Goal: Information Seeking & Learning: Learn about a topic

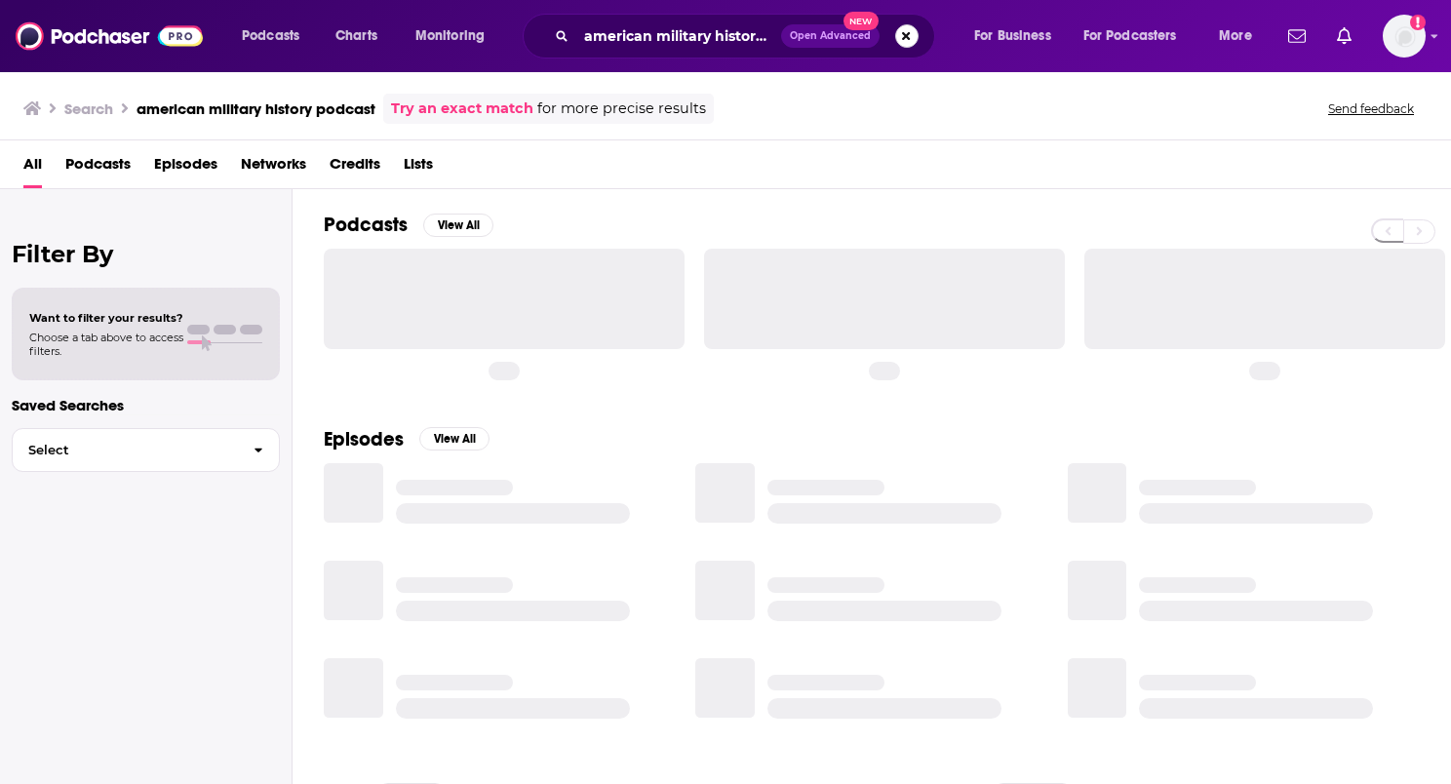
click at [904, 32] on button "Search podcasts, credits, & more..." at bounding box center [906, 35] width 23 height 23
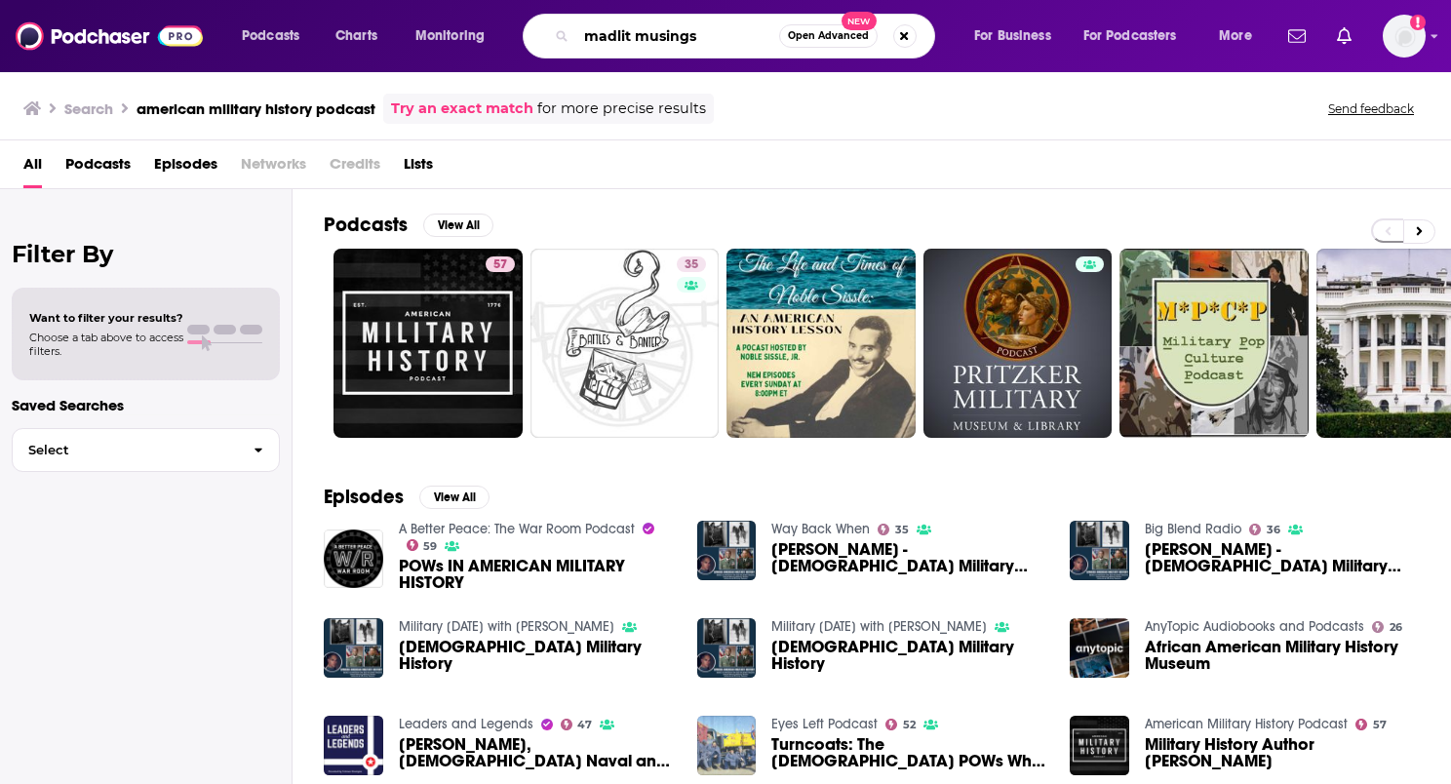
type input "madlit musings"
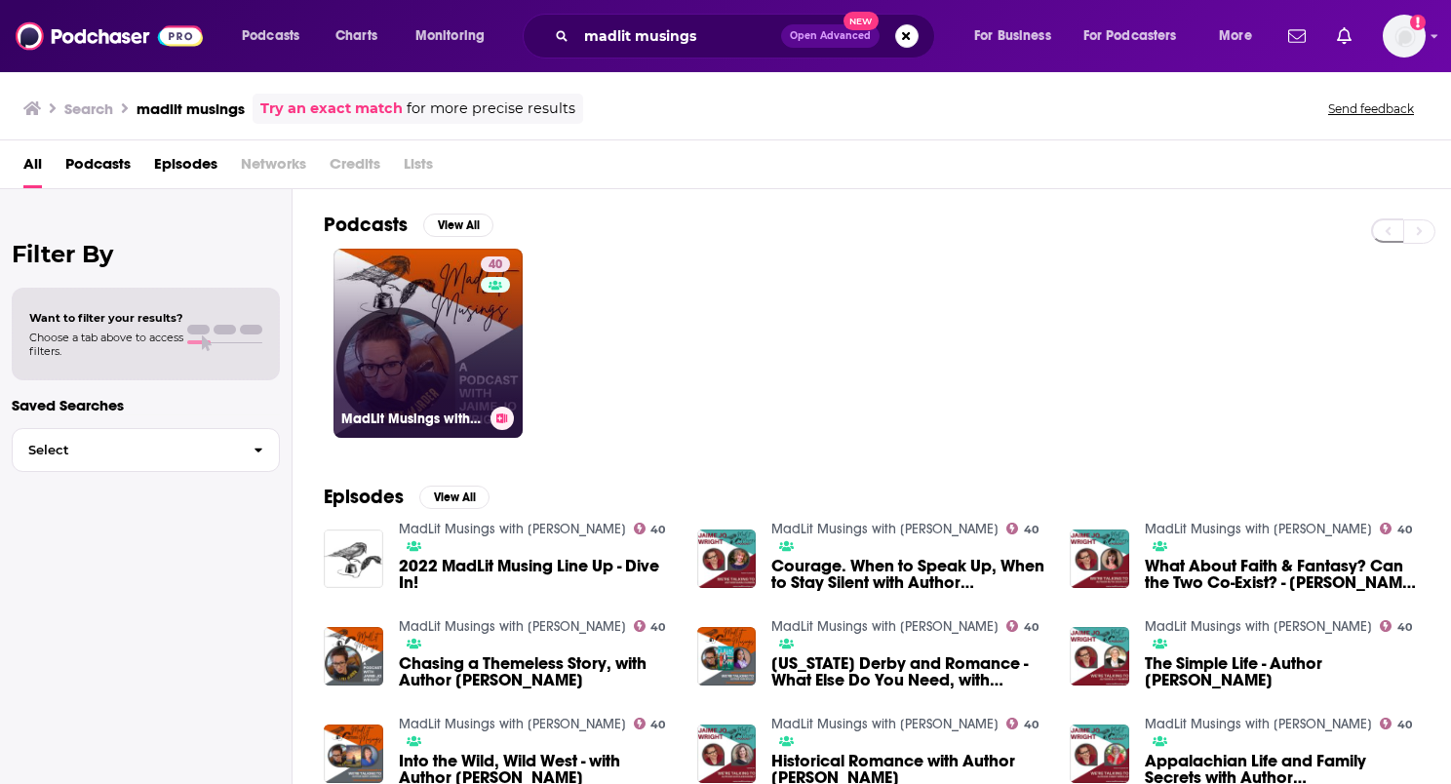
click at [414, 302] on link "40 MadLit Musings with [PERSON_NAME]" at bounding box center [428, 343] width 189 height 189
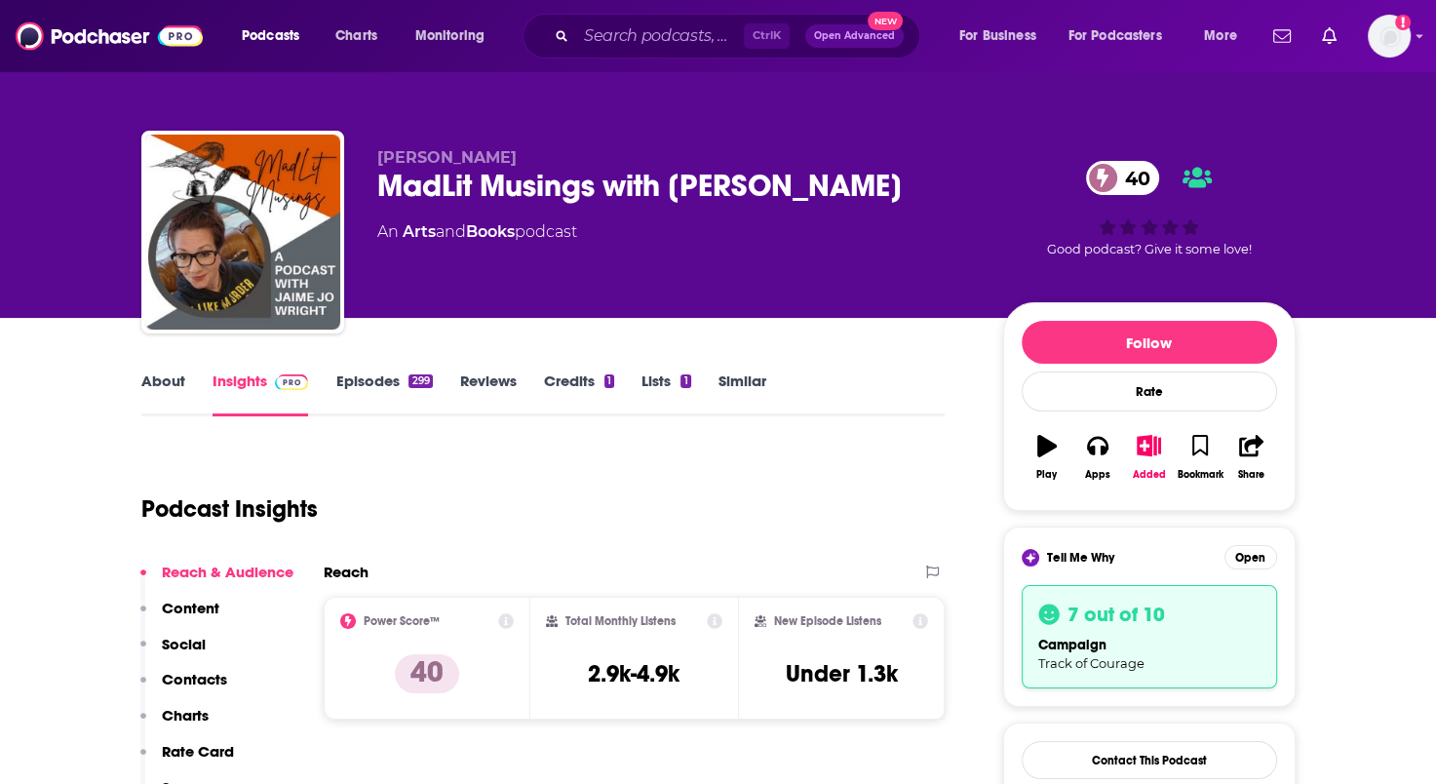
click at [374, 379] on link "Episodes 299" at bounding box center [383, 394] width 97 height 45
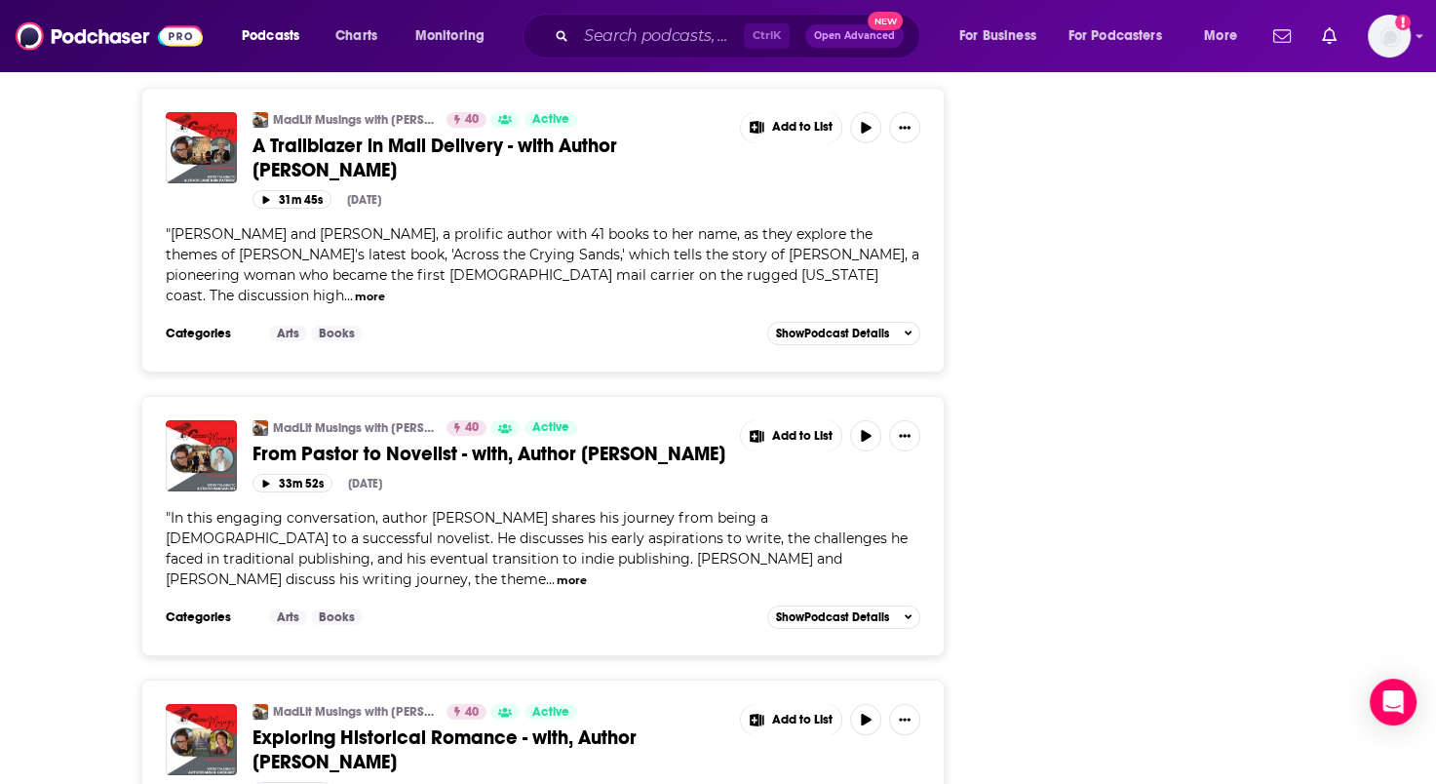
scroll to position [7056, 0]
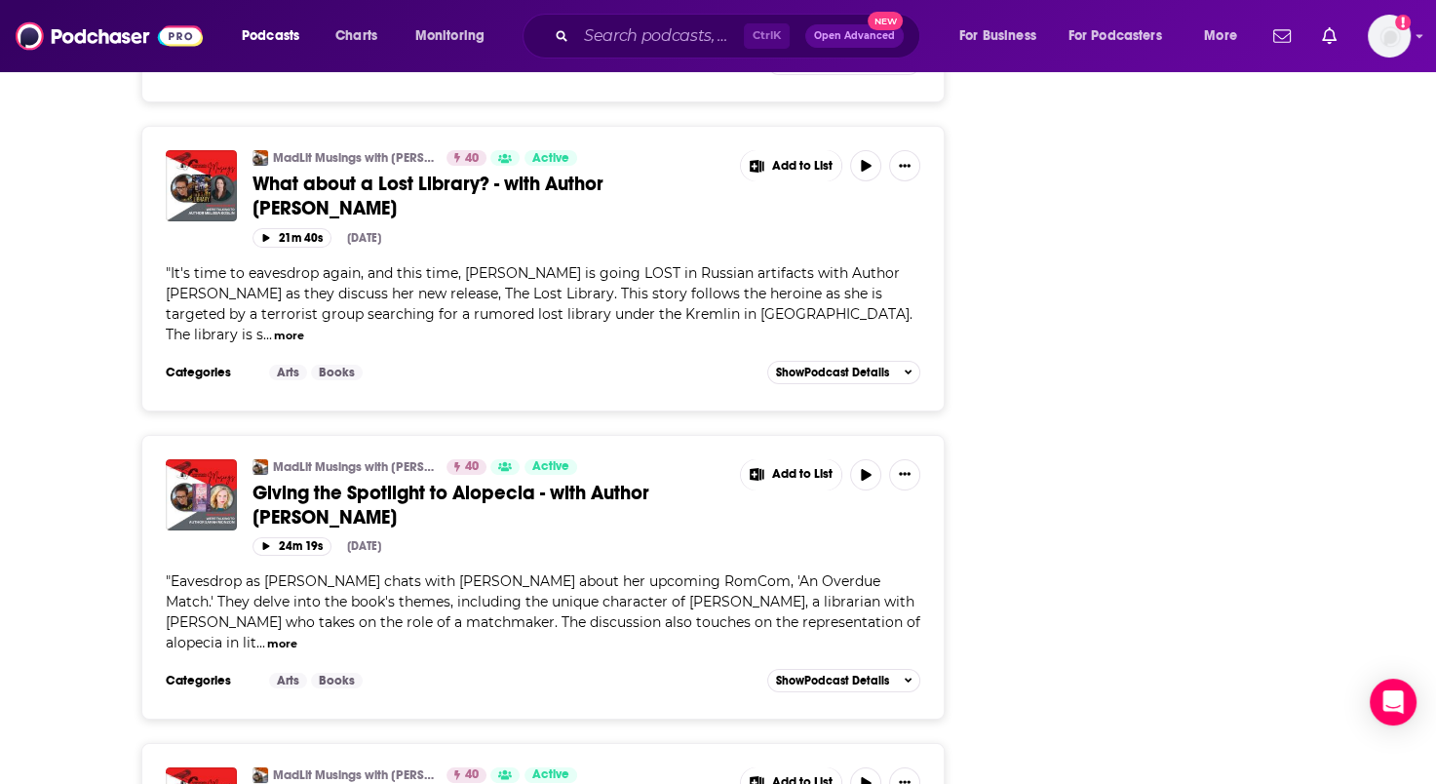
scroll to position [14383, 0]
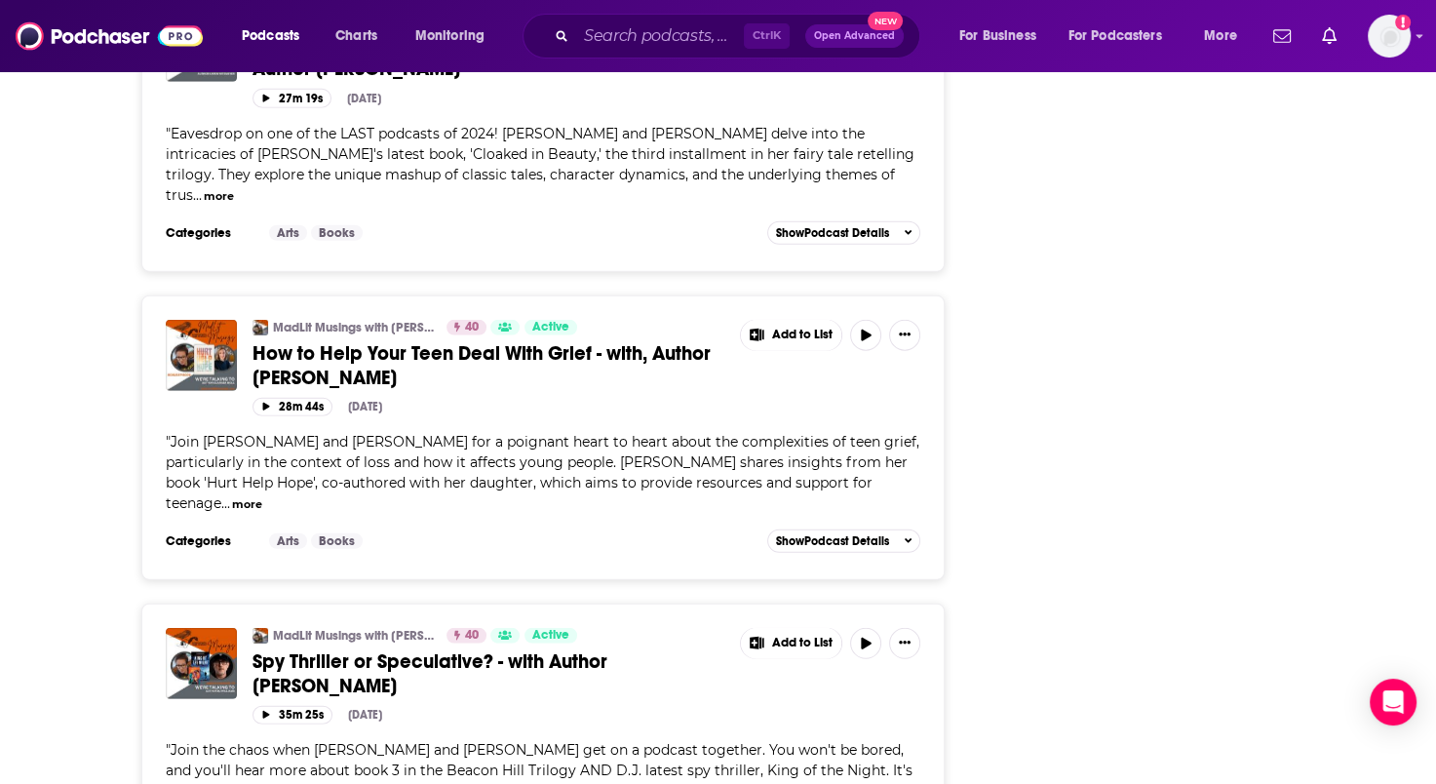
scroll to position [19551, 0]
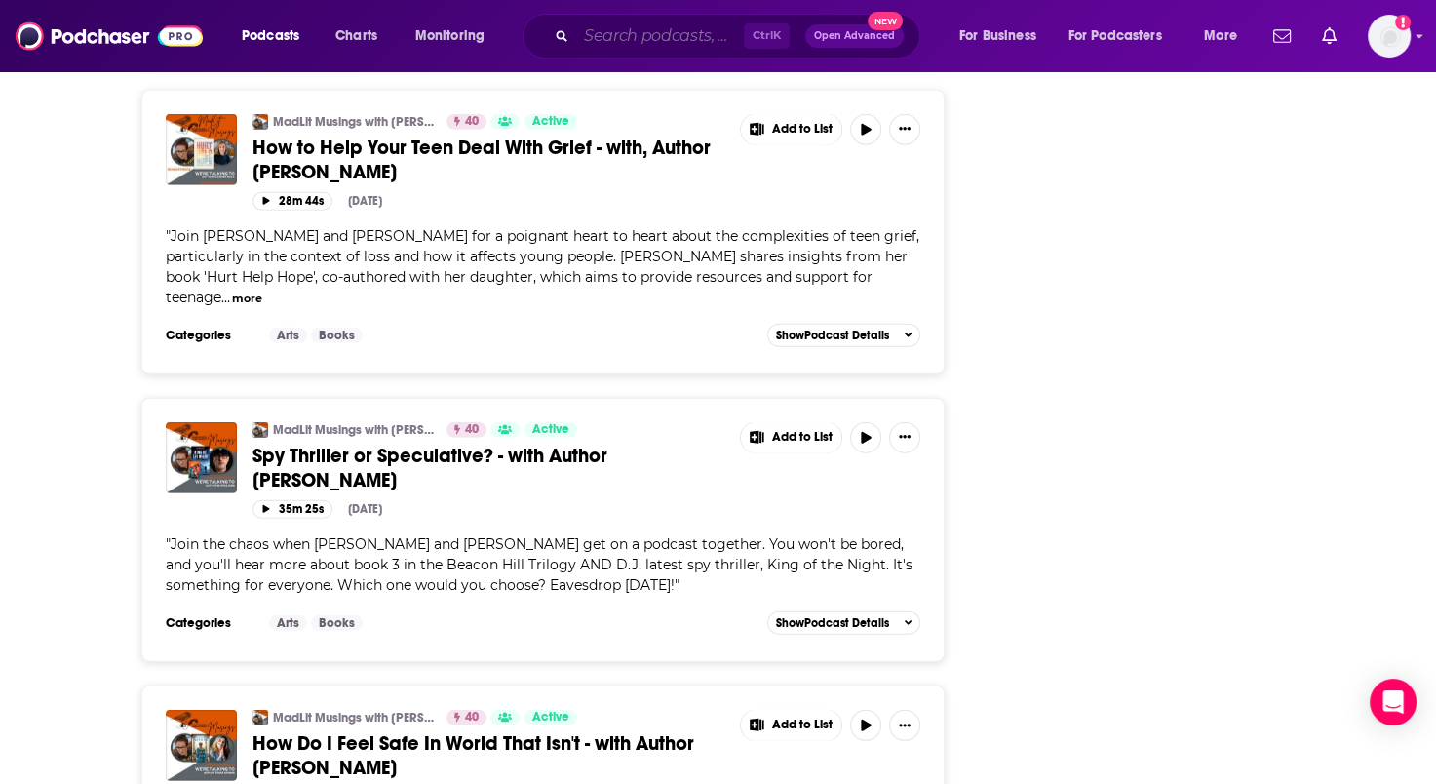
click at [603, 41] on input "Search podcasts, credits, & more..." at bounding box center [660, 35] width 168 height 31
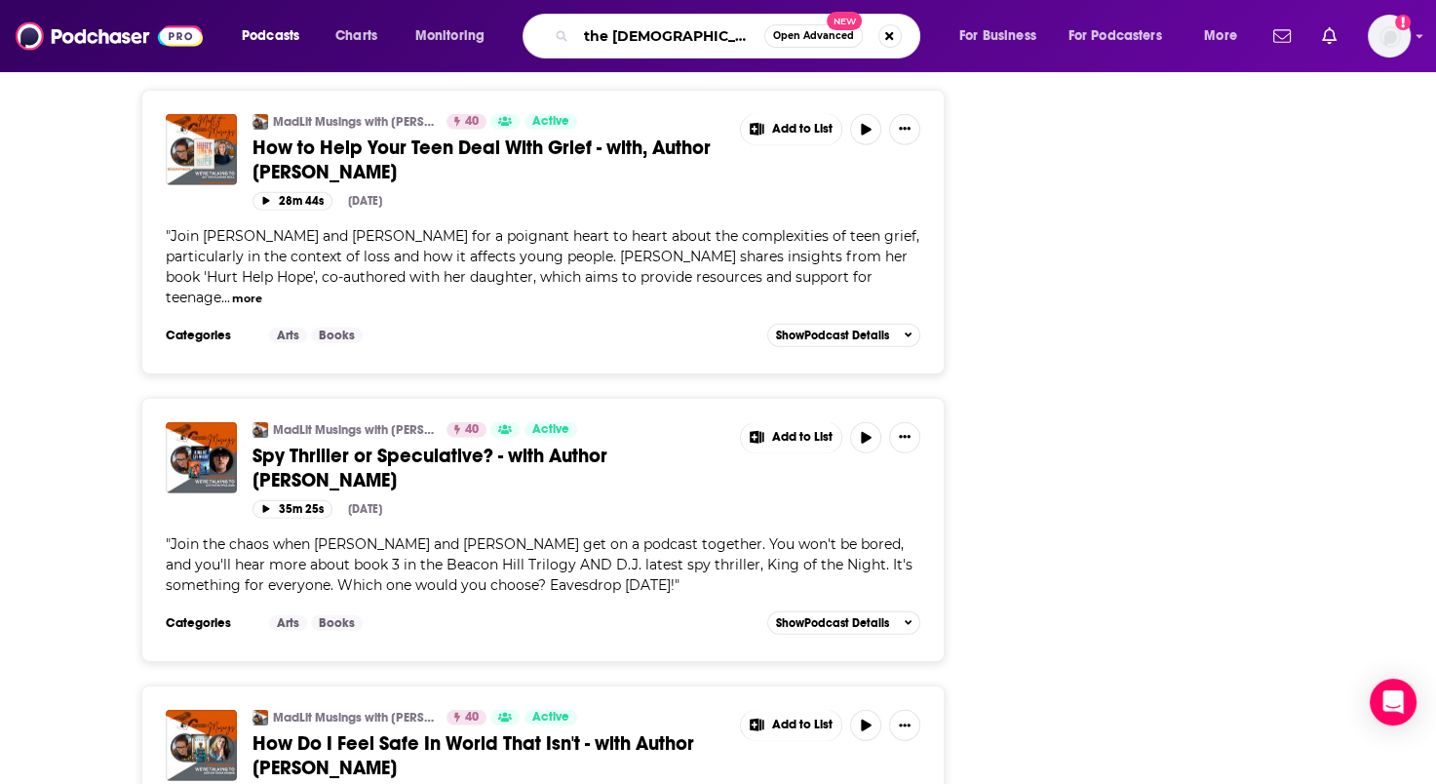
type input "the [DEMOGRAPHIC_DATA] romance"
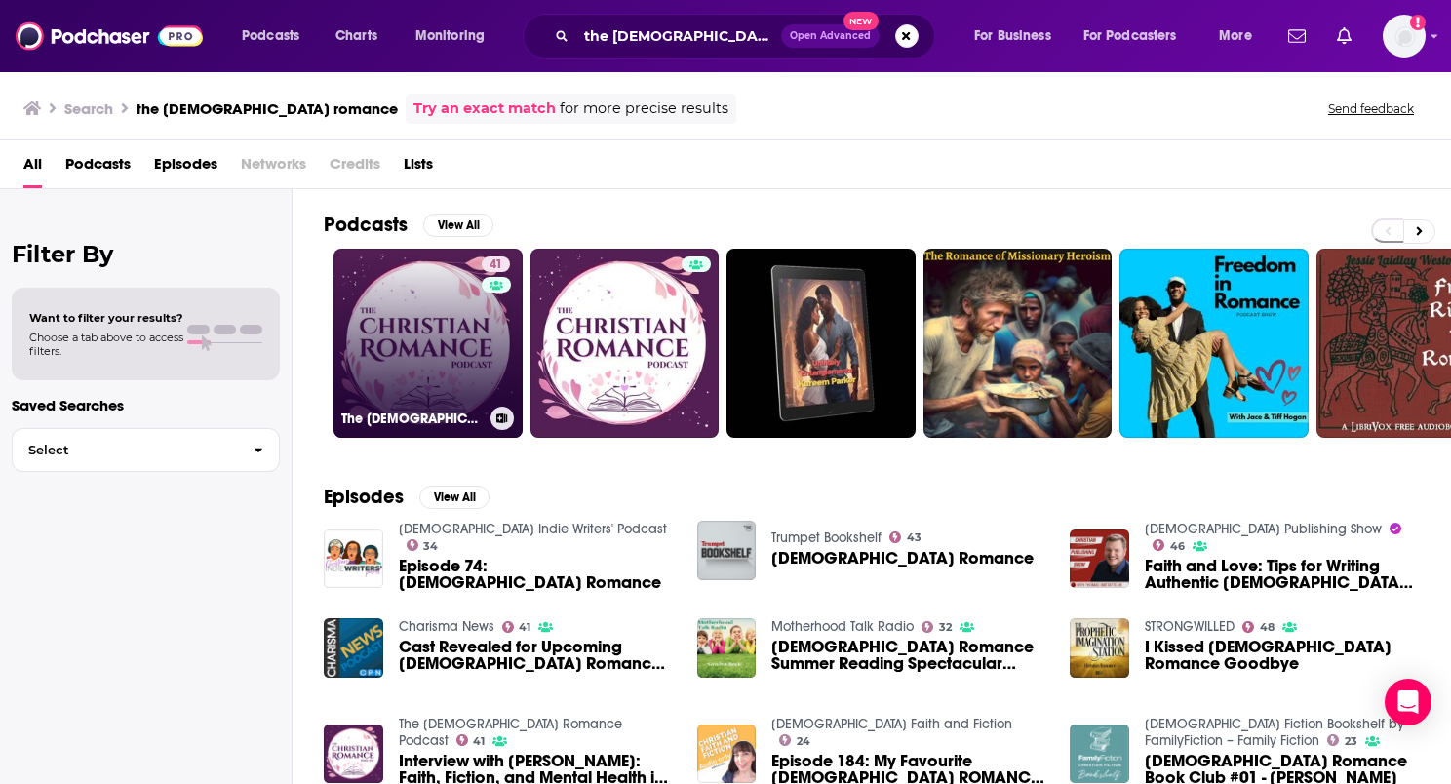
click at [436, 372] on link "41 The [DEMOGRAPHIC_DATA] Romance Podcast" at bounding box center [428, 343] width 189 height 189
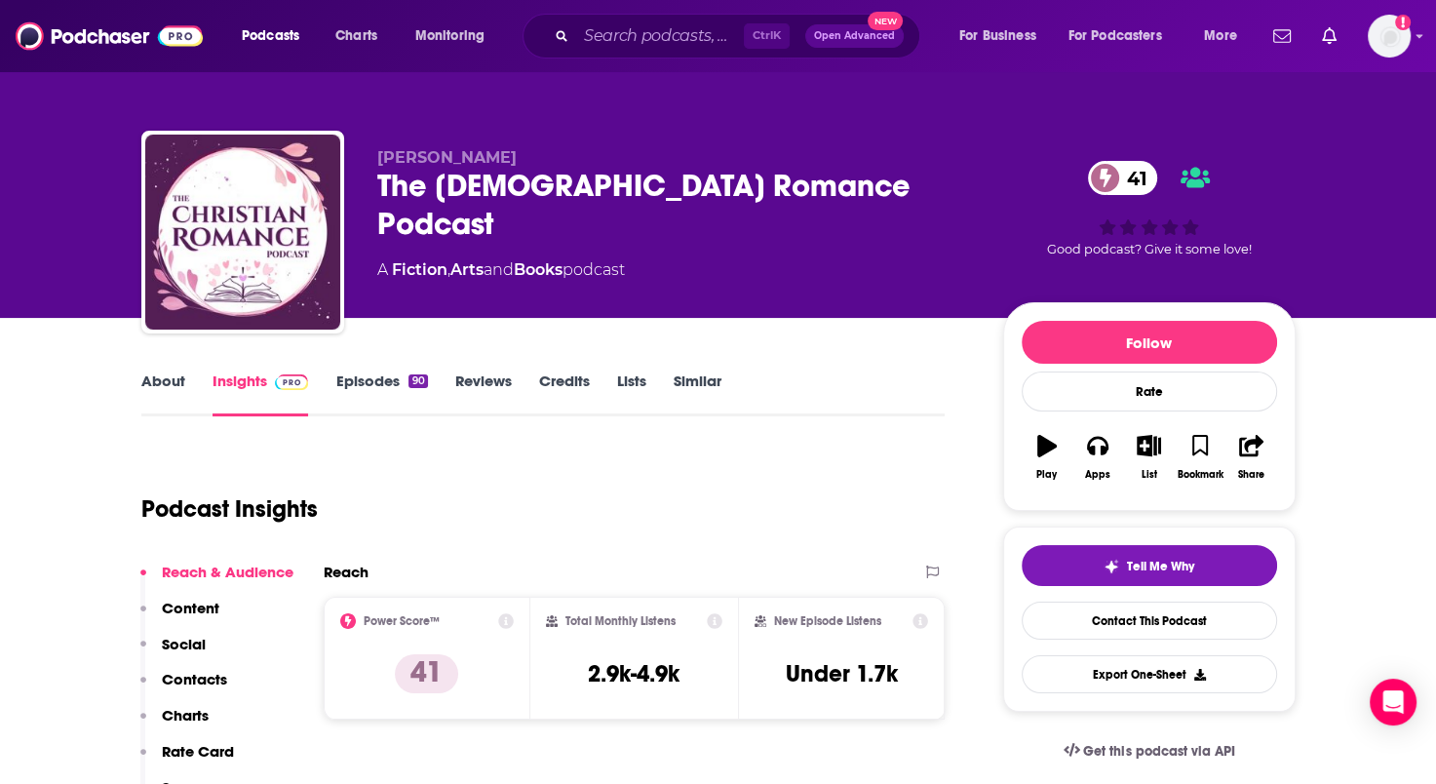
click at [387, 373] on link "Episodes 90" at bounding box center [381, 394] width 92 height 45
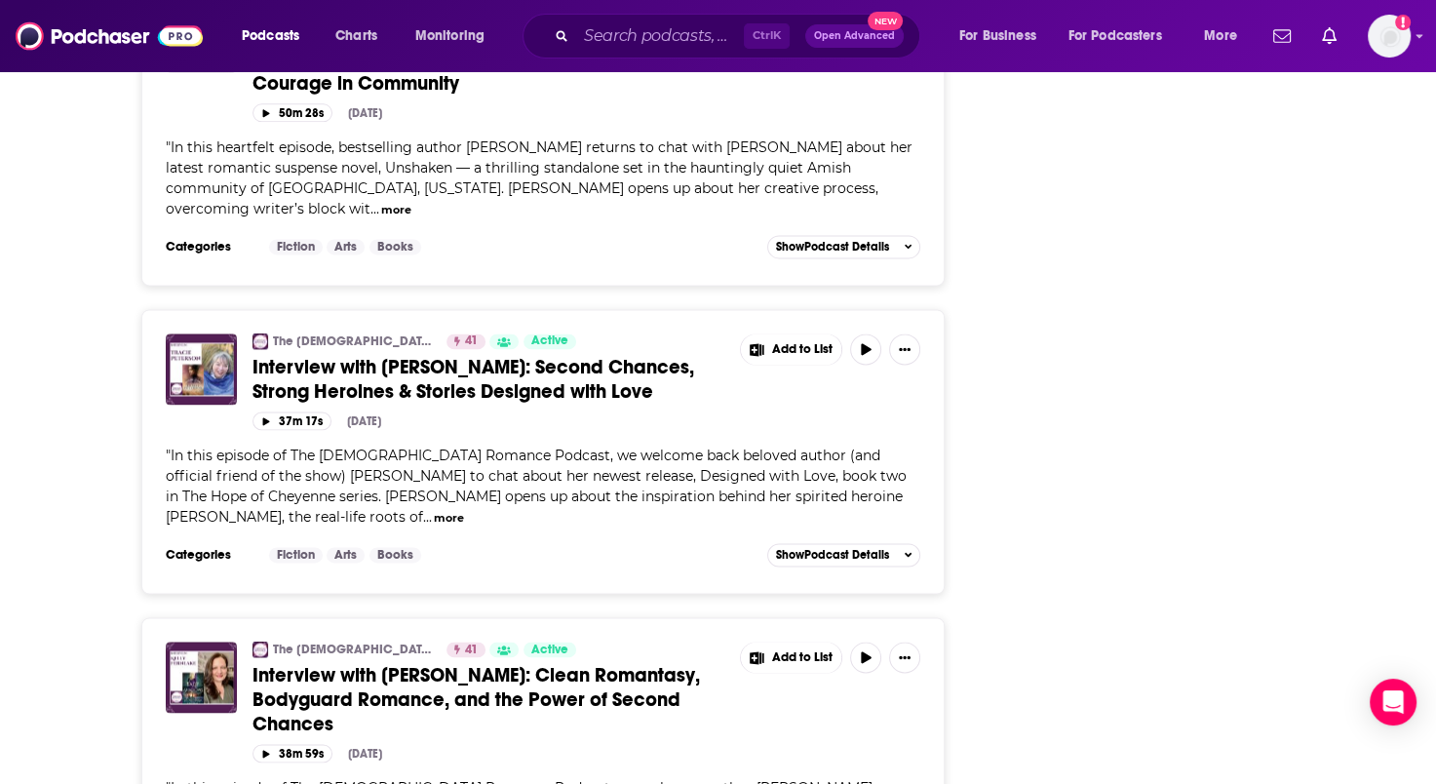
scroll to position [2438, 0]
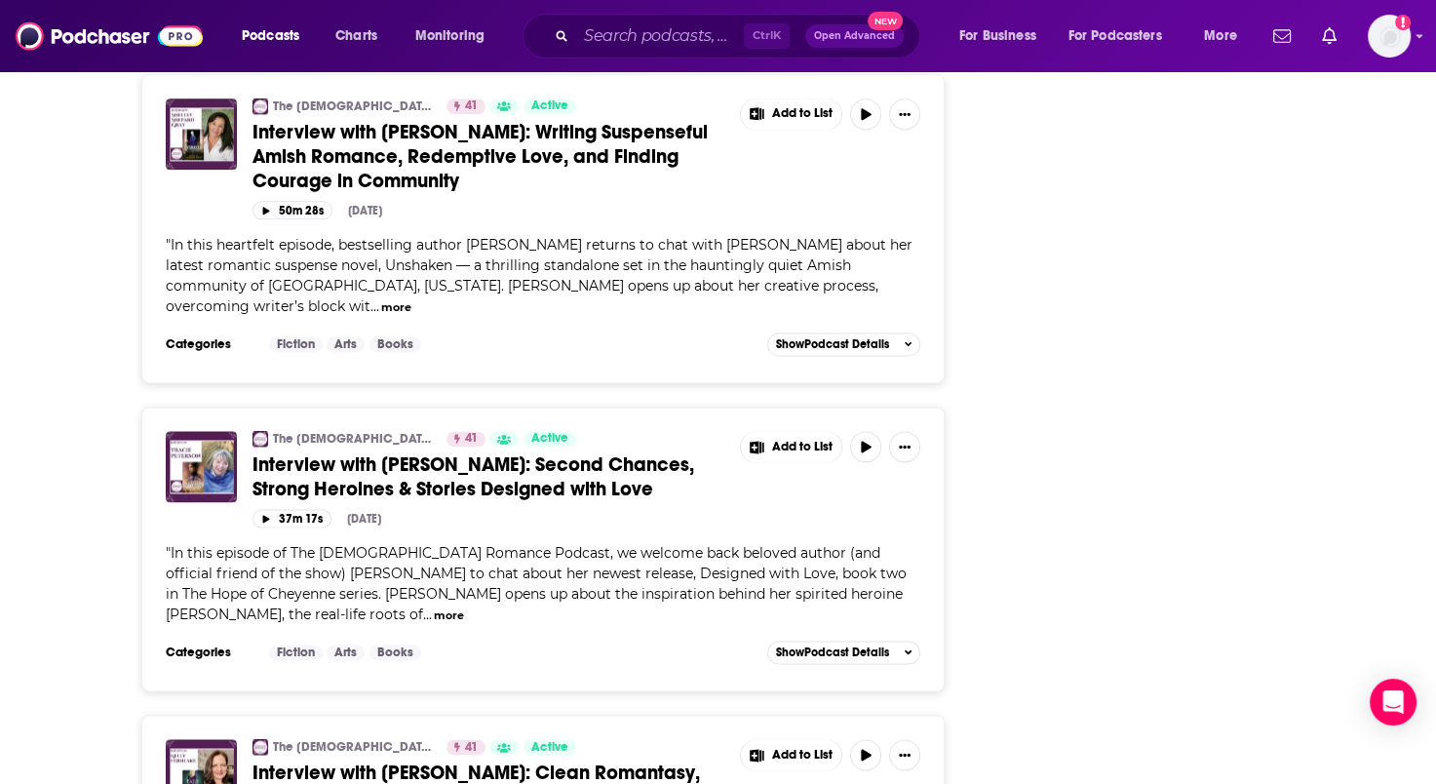
click at [496, 452] on span "Interview with [PERSON_NAME]: Second Chances, Strong Heroines & Stories Designe…" at bounding box center [474, 476] width 442 height 49
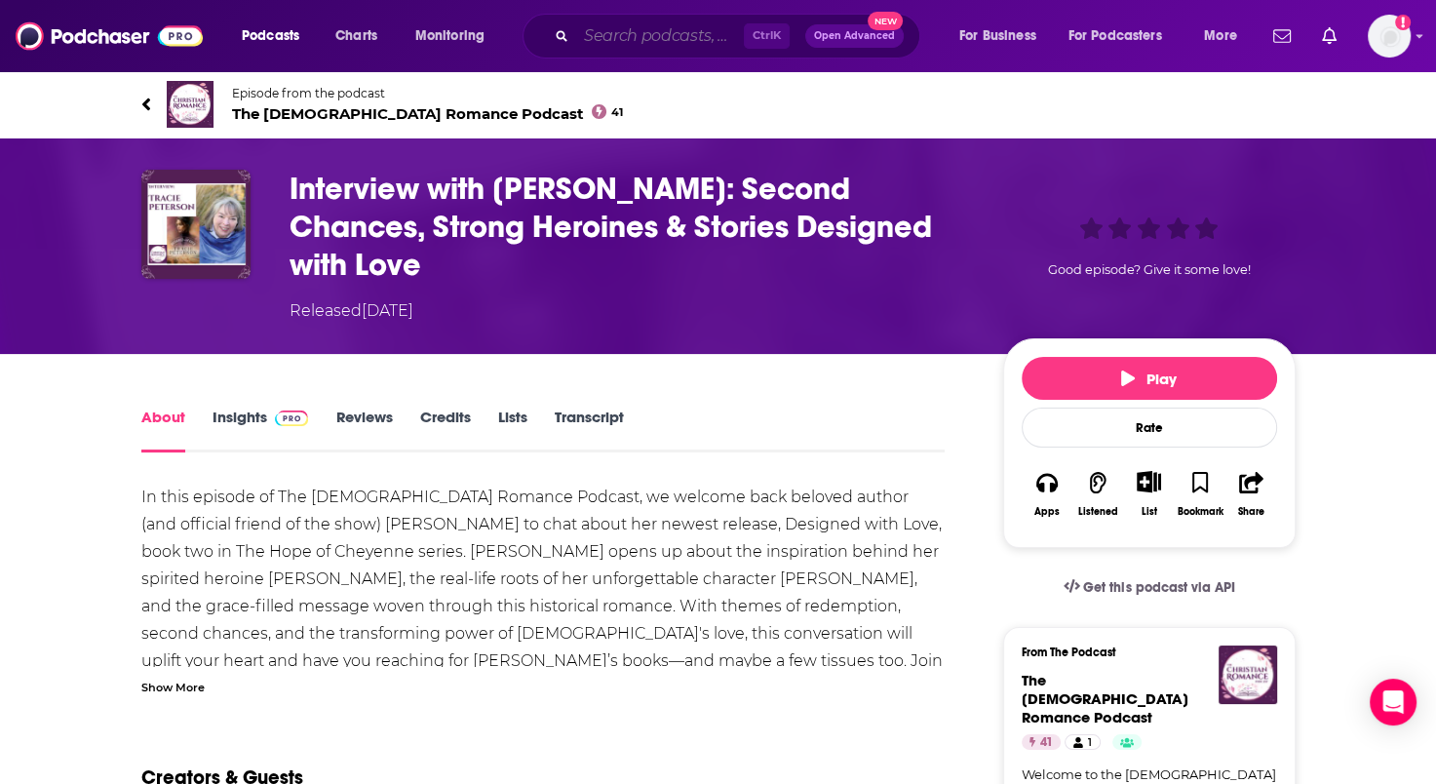
click at [613, 31] on input "Search podcasts, credits, & more..." at bounding box center [660, 35] width 168 height 31
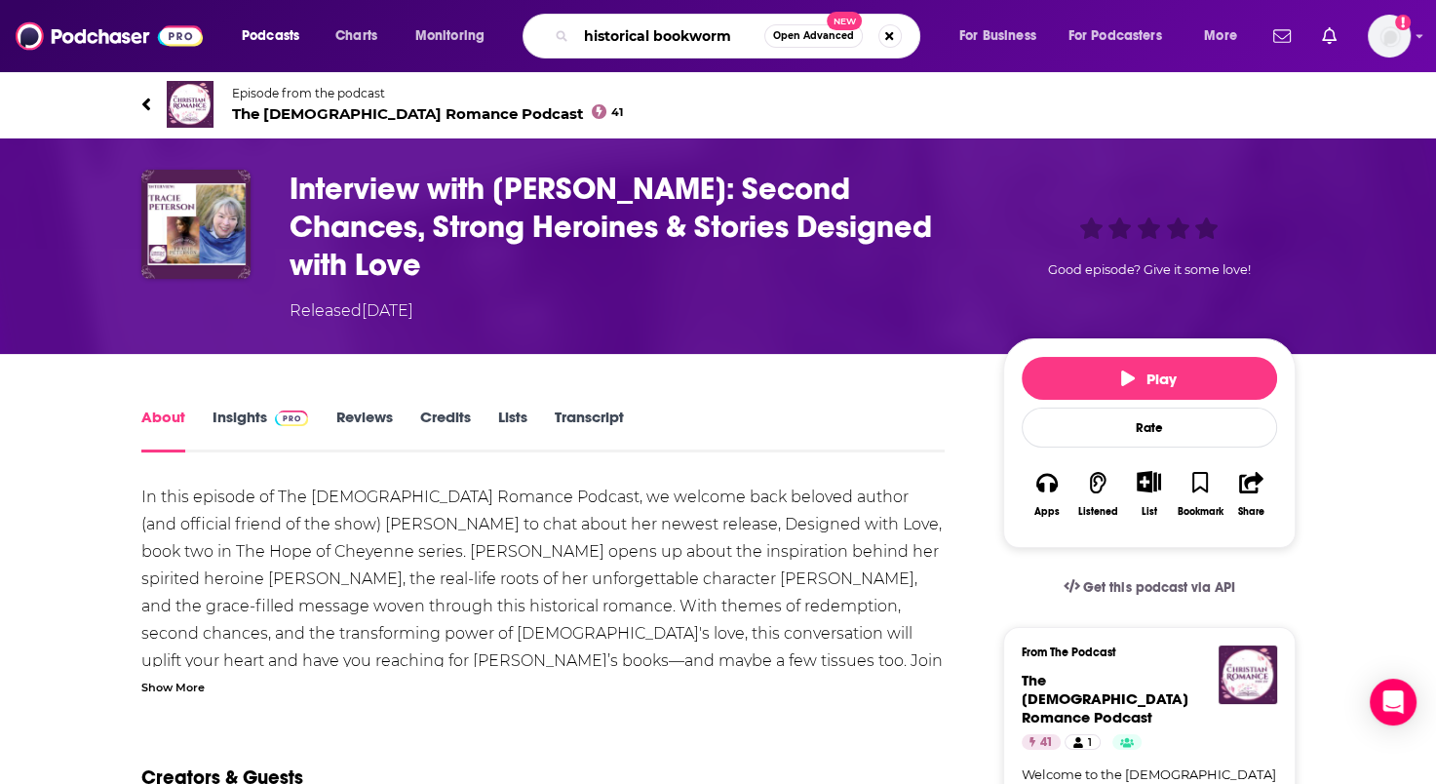
type input "historical bookworm"
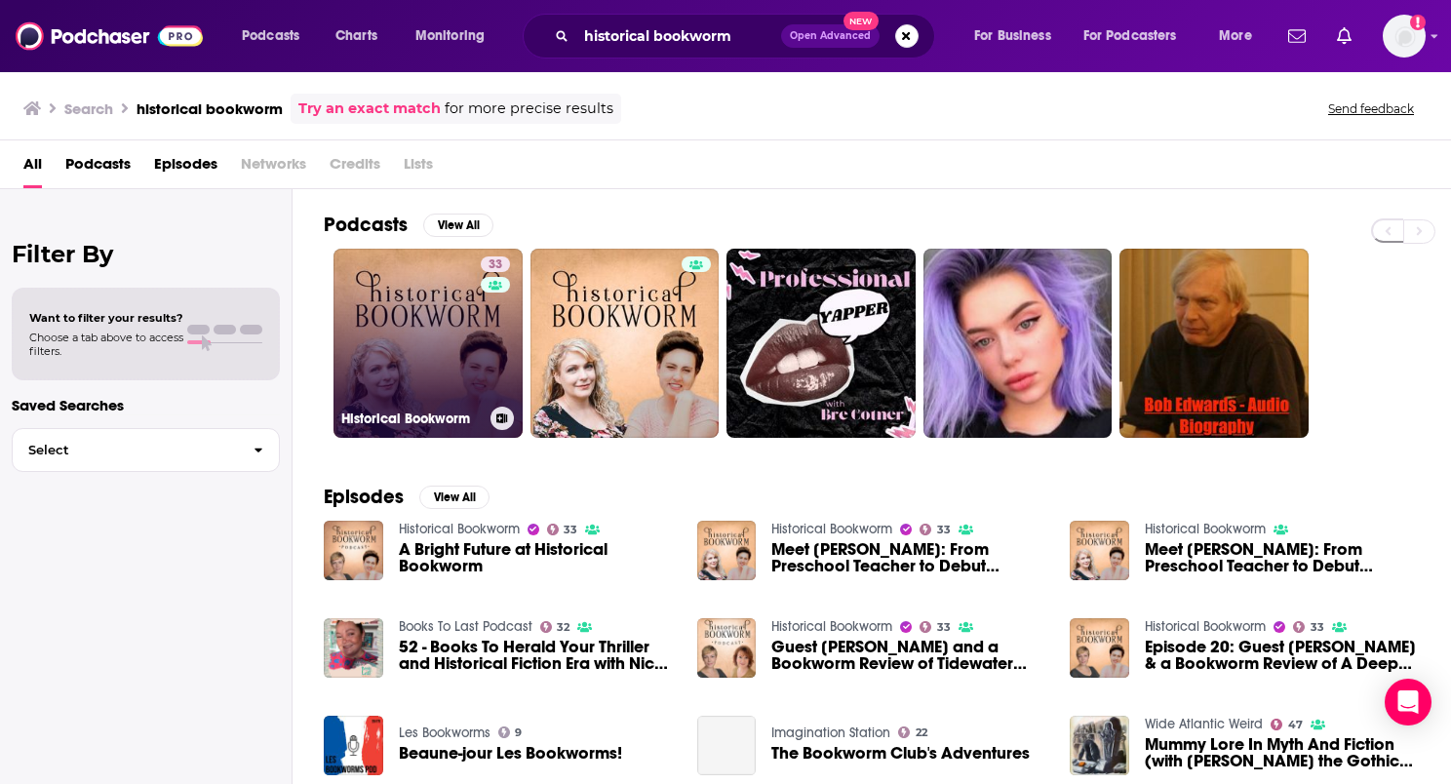
click at [415, 351] on link "33 Historical Bookworm" at bounding box center [428, 343] width 189 height 189
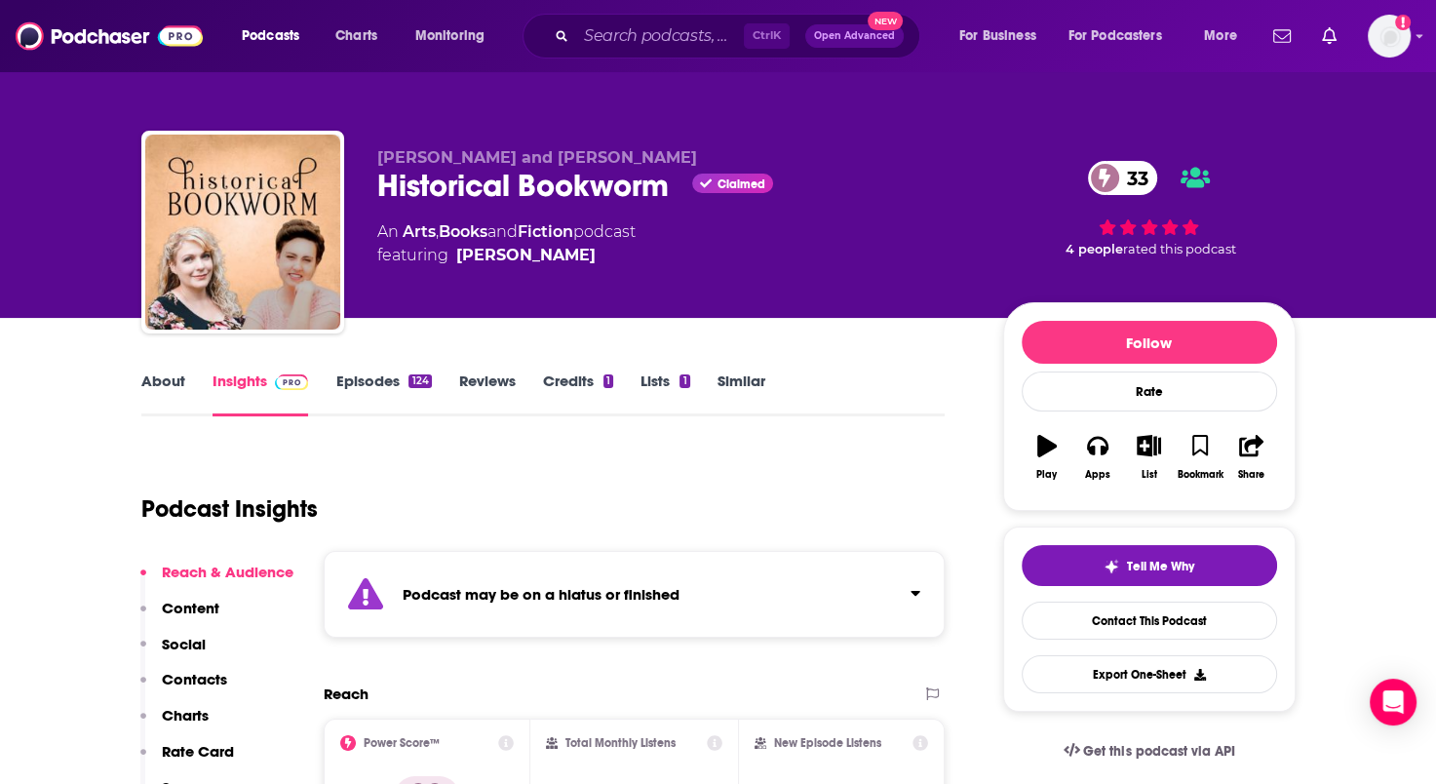
click at [357, 374] on link "Episodes 124" at bounding box center [383, 394] width 96 height 45
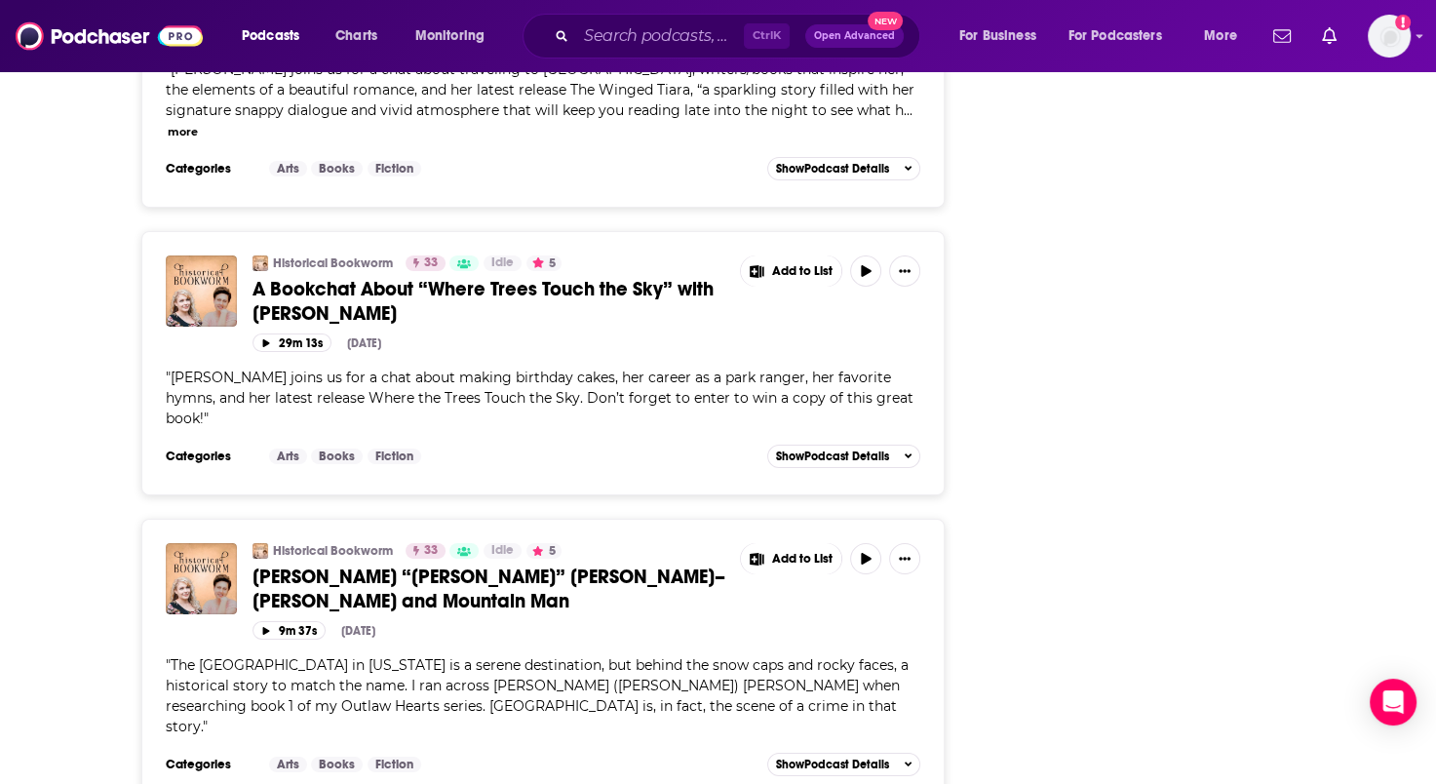
scroll to position [6966, 0]
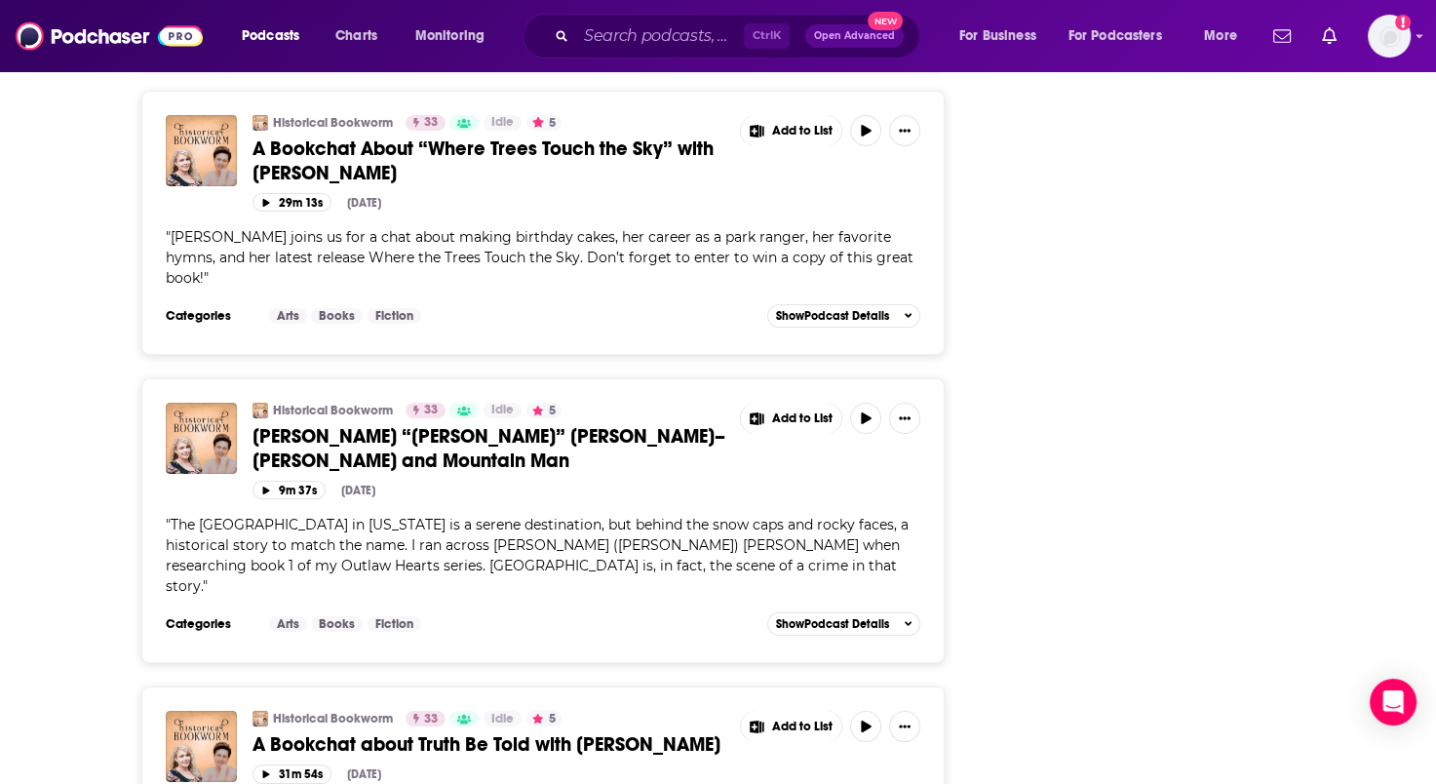
click at [639, 42] on input "Search podcasts, credits, & more..." at bounding box center [660, 35] width 168 height 31
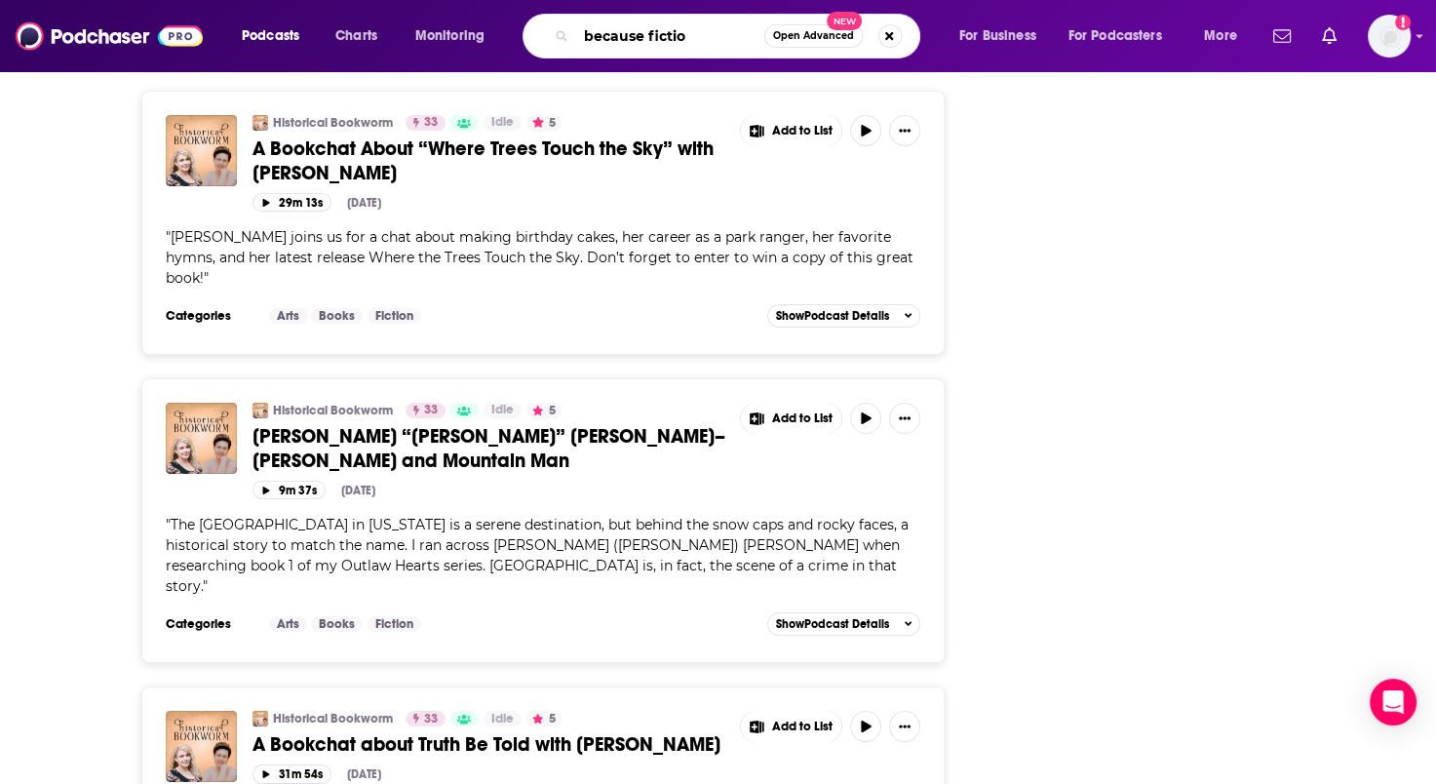
type input "because fiction"
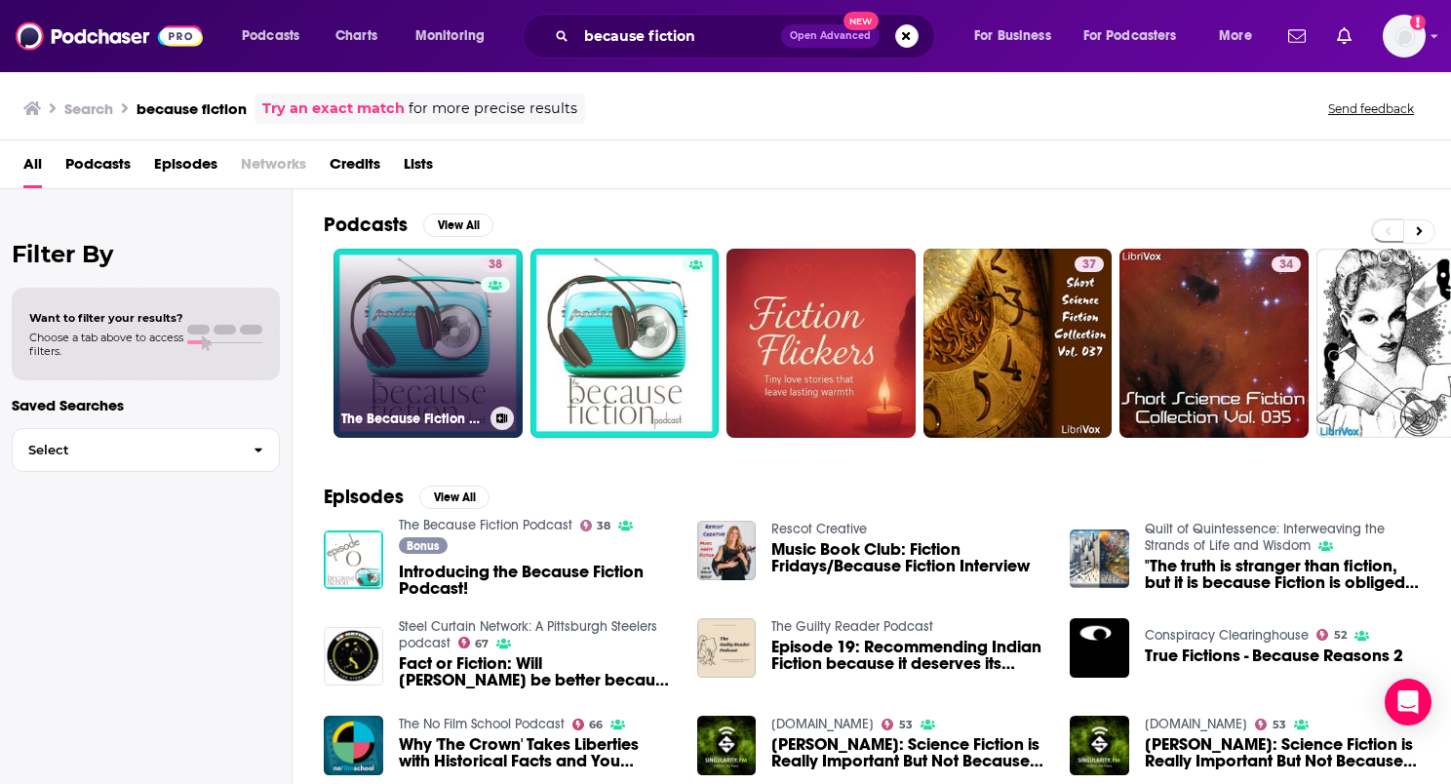
click at [459, 301] on link "38 The Because Fiction Podcast" at bounding box center [428, 343] width 189 height 189
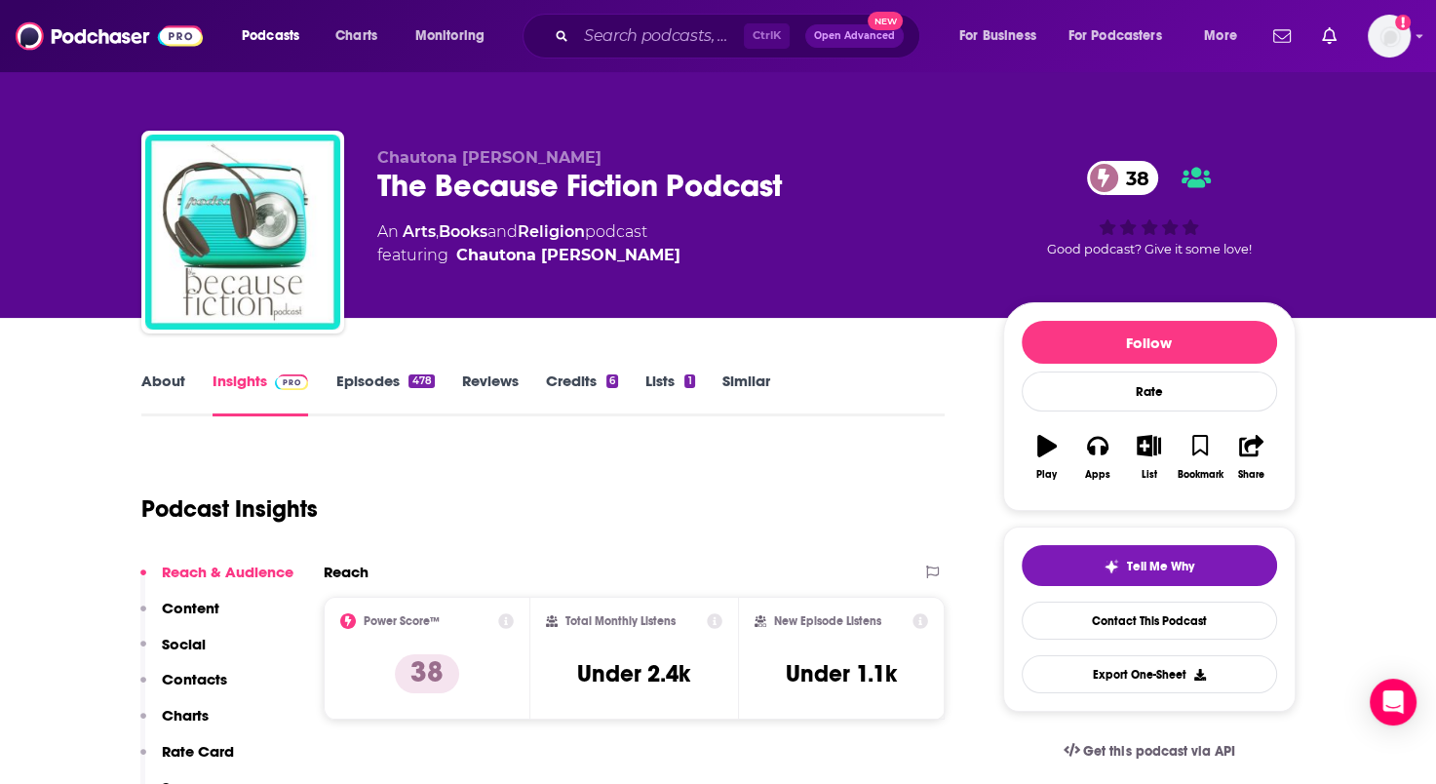
click at [347, 376] on link "Episodes 478" at bounding box center [384, 394] width 98 height 45
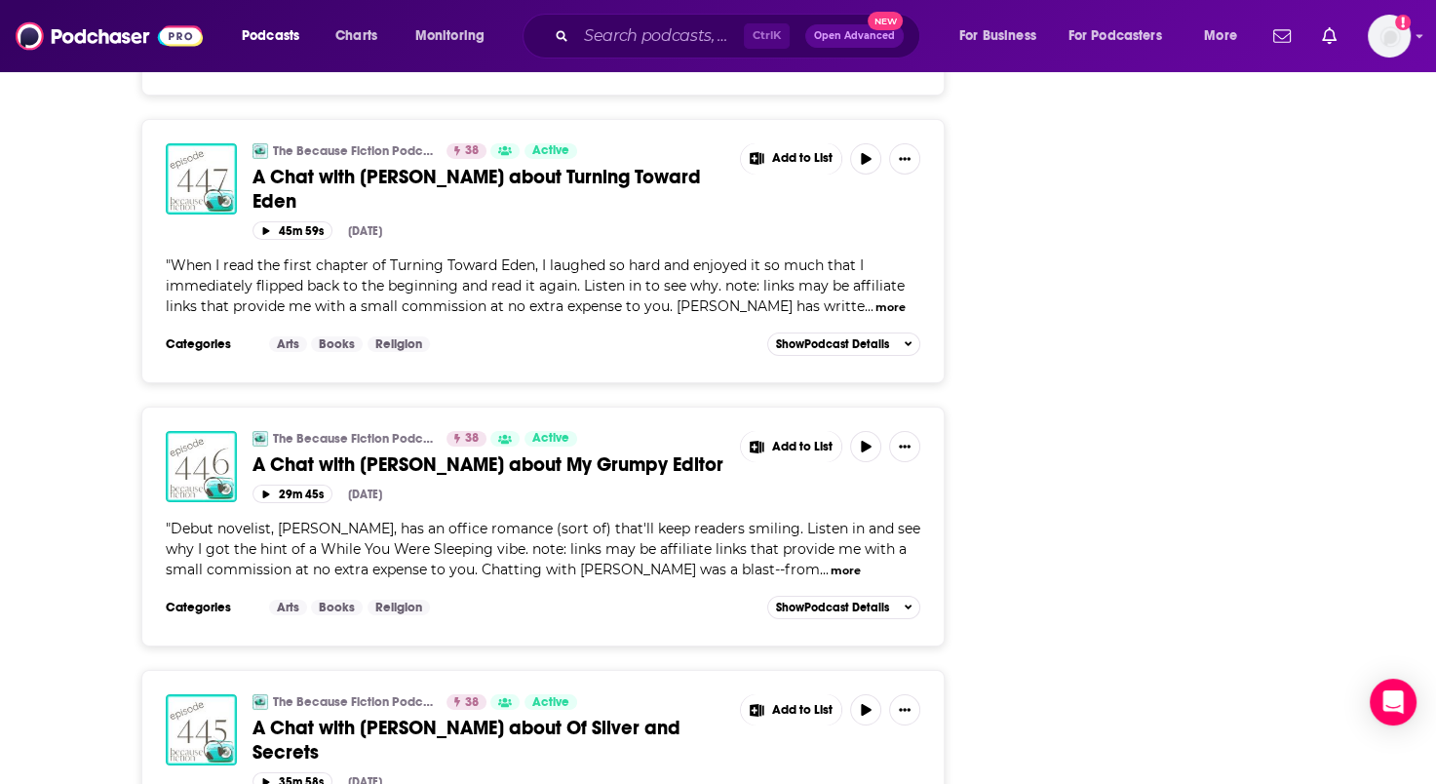
scroll to position [6816, 0]
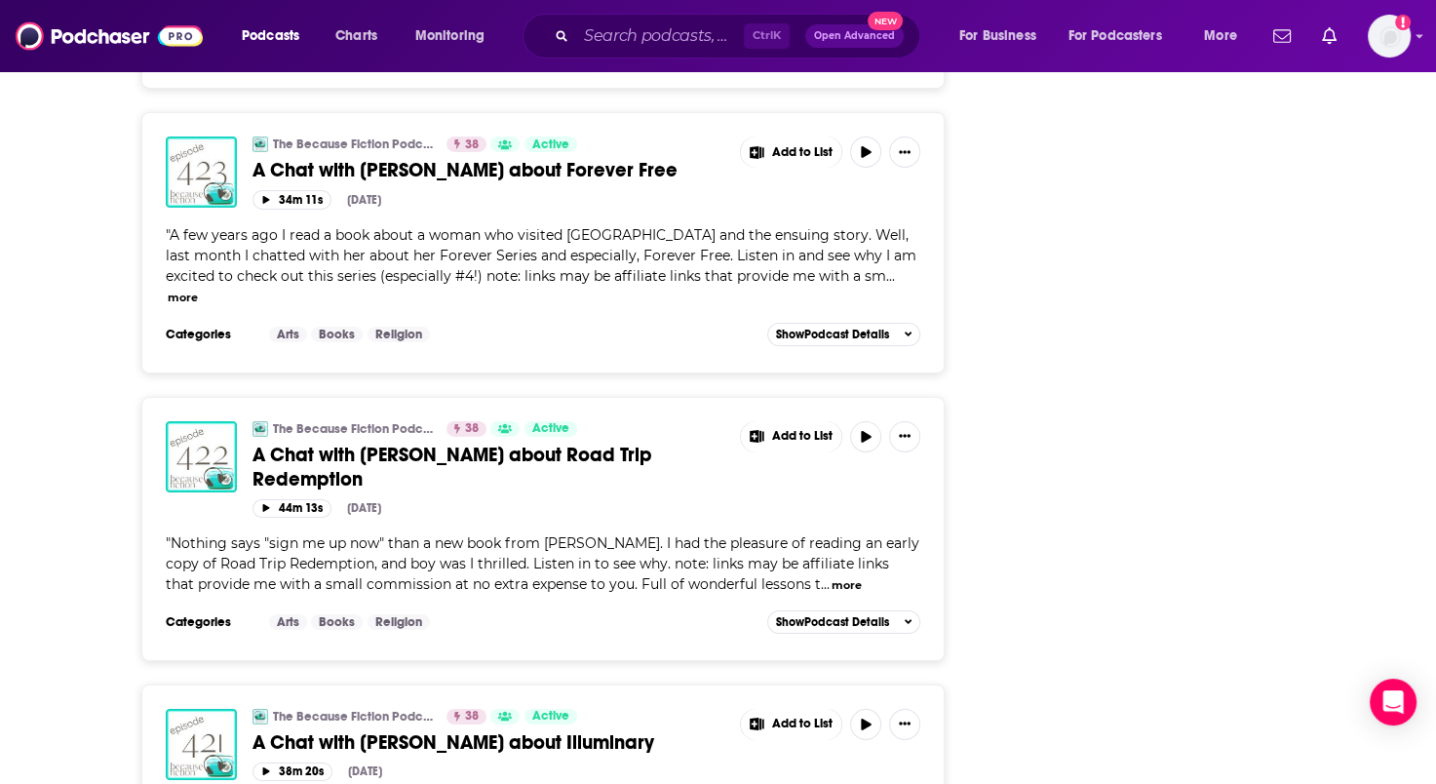
scroll to position [13703, 0]
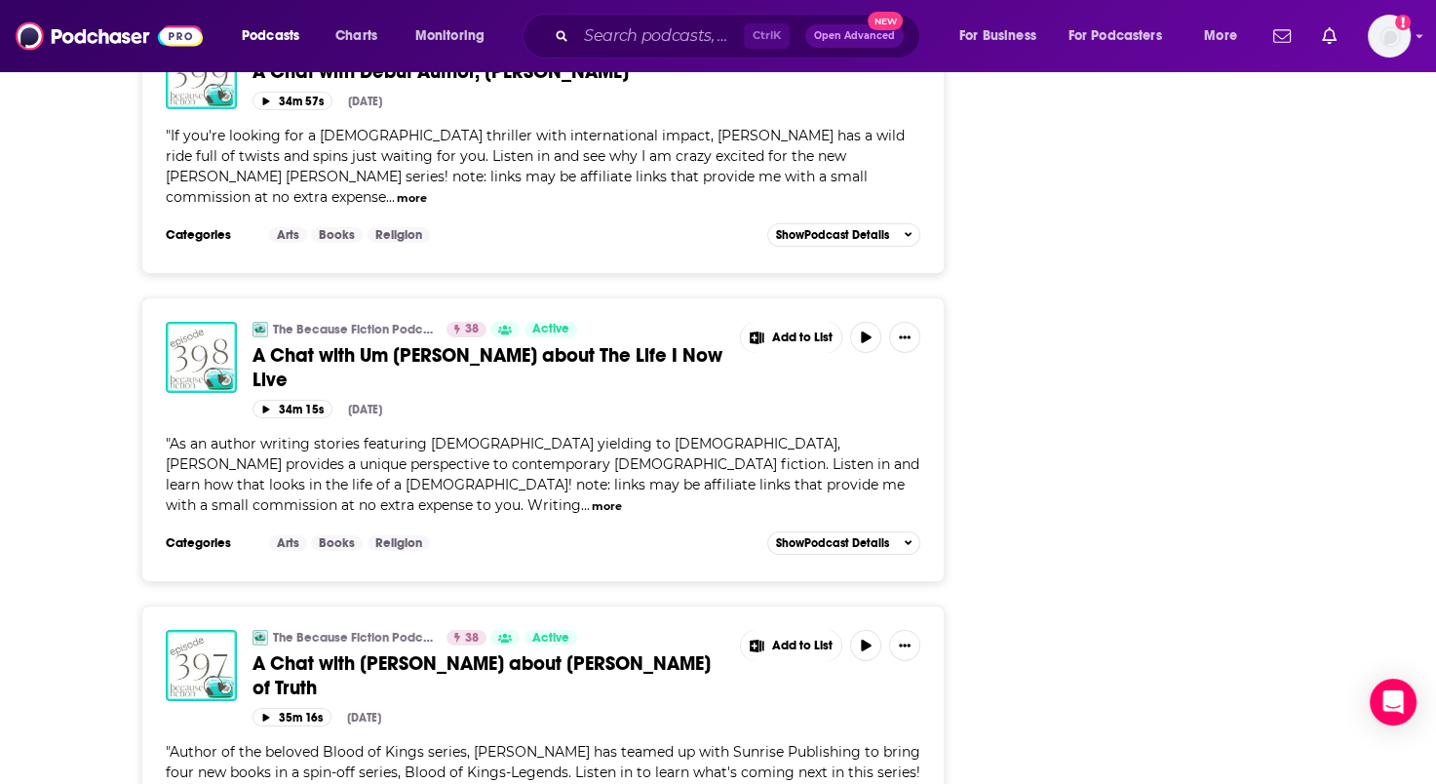
scroll to position [20580, 0]
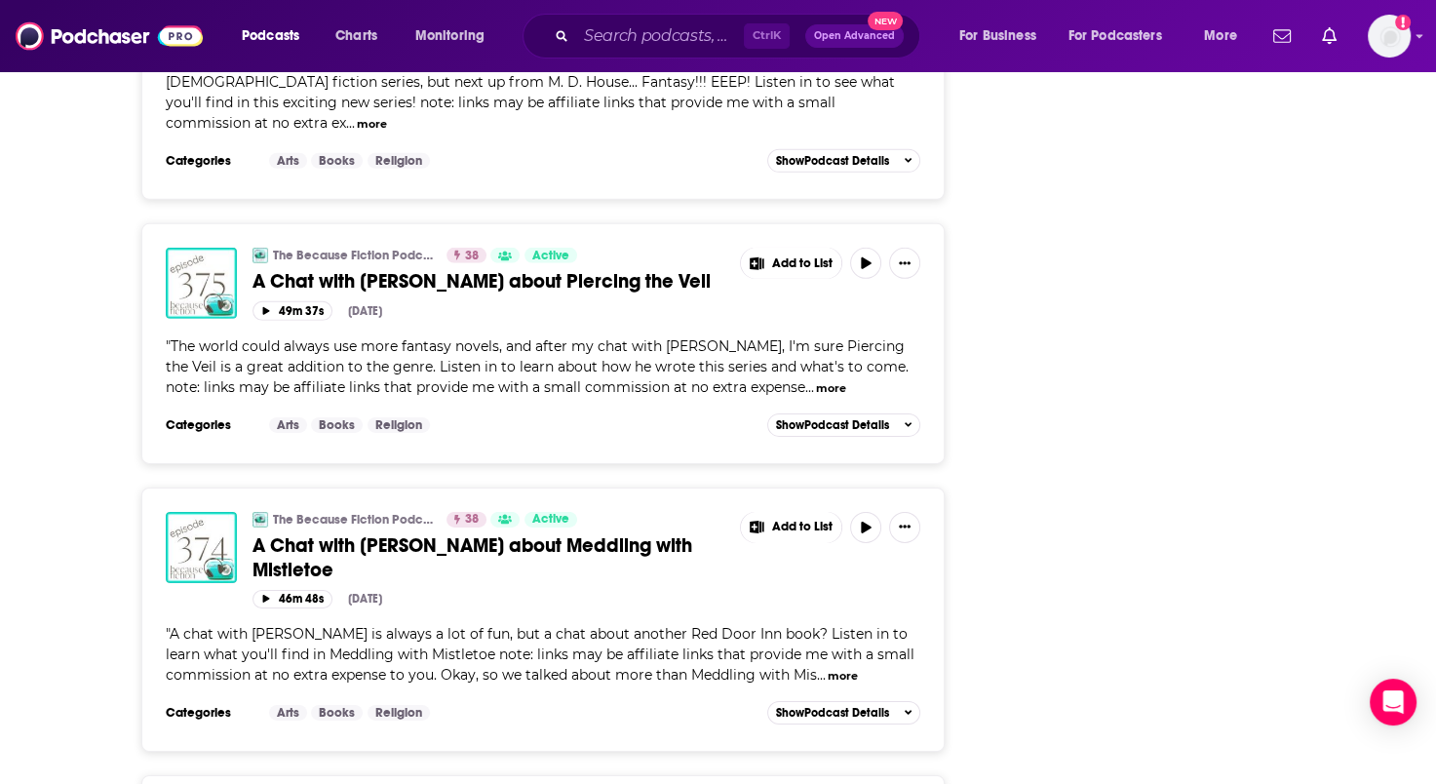
scroll to position [27579, 0]
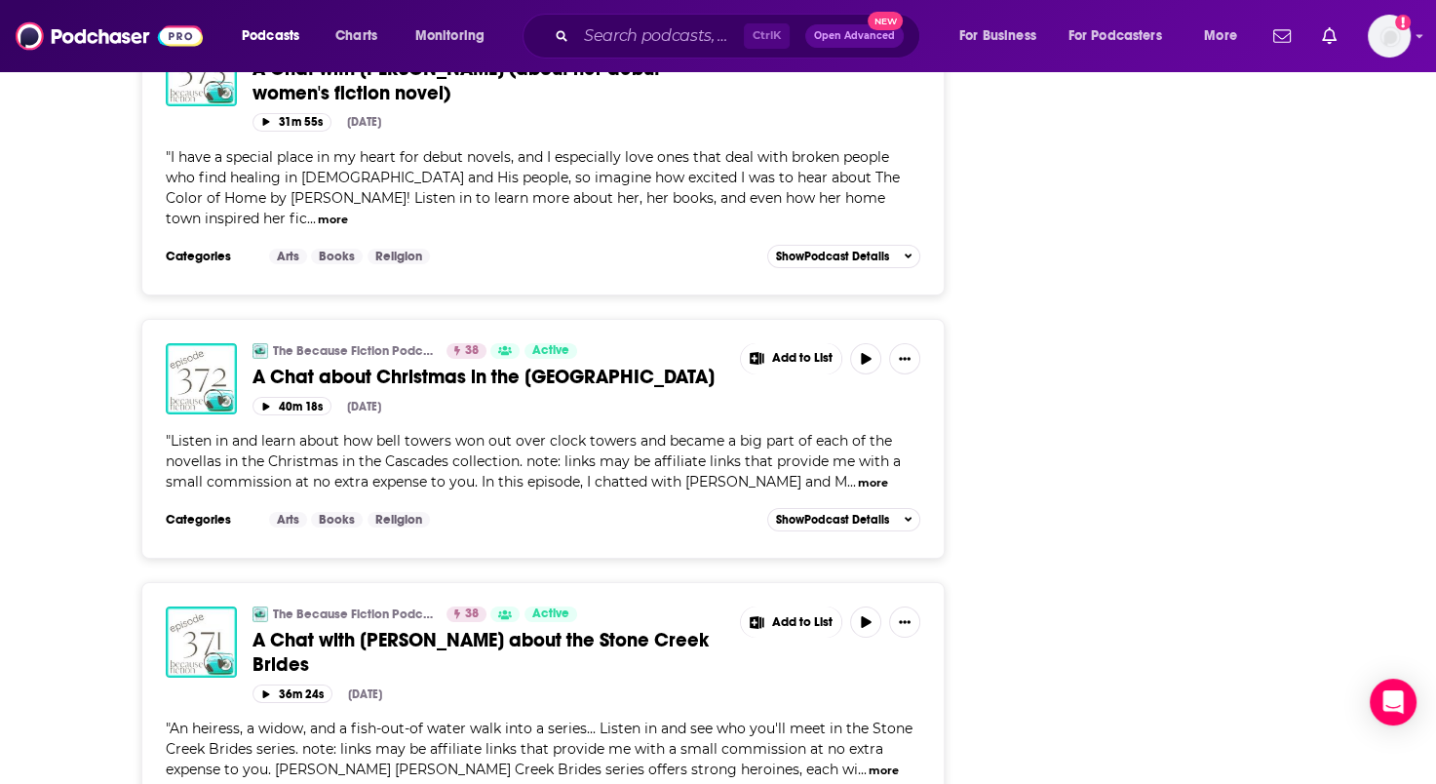
scroll to position [28359, 0]
